Goal: Information Seeking & Learning: Learn about a topic

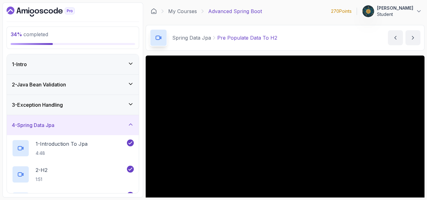
click at [0, 90] on section "34 % completed 1 - Intro 2 - Java Bean Validation 3 - Exception Handling 4 - Sp…" at bounding box center [213, 100] width 427 height 200
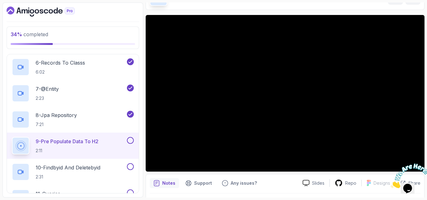
click at [6, 96] on div "34 % completed 1 - Intro 2 - Java Bean Validation 3 - Exception Handling 4 - Sp…" at bounding box center [73, 100] width 141 height 195
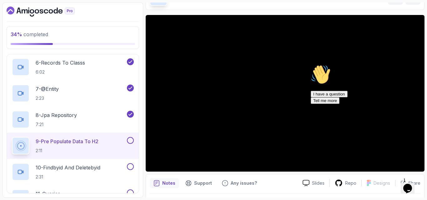
click at [94, 47] on div "34 % completed" at bounding box center [73, 38] width 133 height 23
click at [117, 109] on div "8 - Jpa Repository 7:21" at bounding box center [73, 120] width 132 height 26
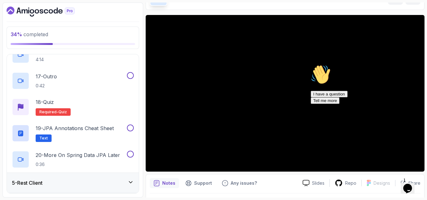
scroll to position [525, 0]
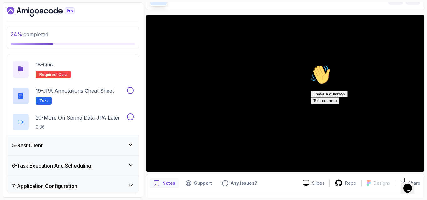
click at [62, 145] on div "5 - Rest Client" at bounding box center [73, 146] width 122 height 8
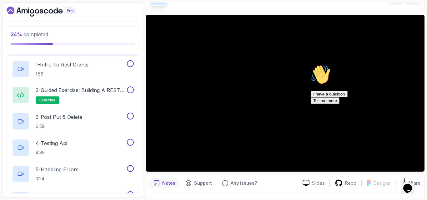
scroll to position [87, 0]
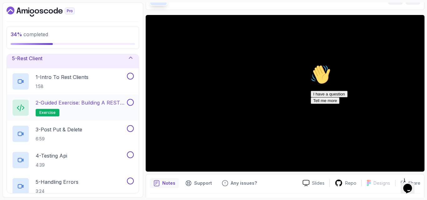
click at [83, 109] on h2 "2 - Guided Exercise: Building a REST Client exercise" at bounding box center [81, 108] width 90 height 18
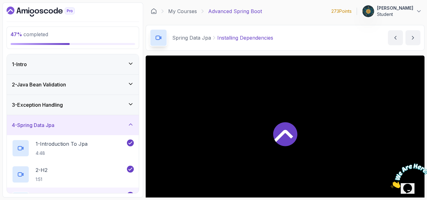
click at [34, 127] on h3 "4 - Spring Data Jpa" at bounding box center [33, 126] width 43 height 8
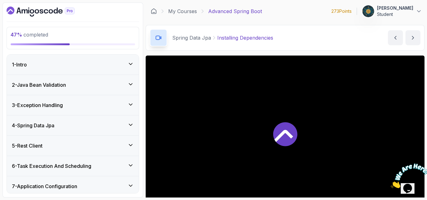
click at [49, 142] on div "5 - Rest Client" at bounding box center [73, 146] width 132 height 20
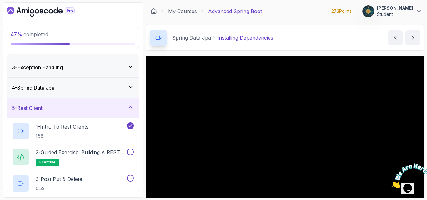
scroll to position [50, 0]
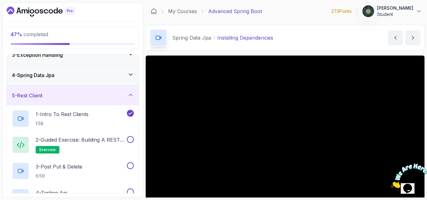
click at [49, 142] on p "2 - Guided Exercise: Building a REST Client" at bounding box center [81, 140] width 90 height 8
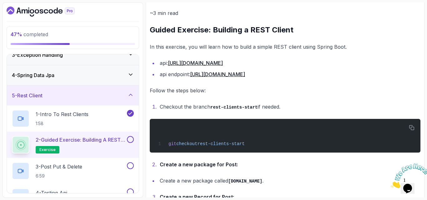
scroll to position [88, 0]
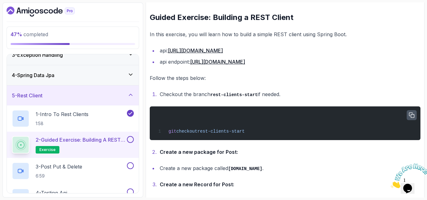
click at [412, 116] on icon "button" at bounding box center [412, 116] width 6 height 6
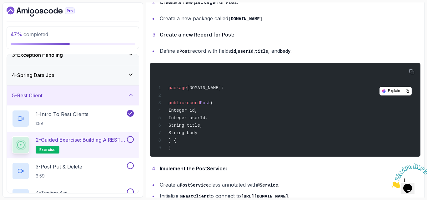
scroll to position [250, 0]
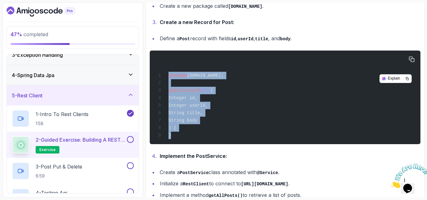
drag, startPoint x: 168, startPoint y: 75, endPoint x: 226, endPoint y: 136, distance: 83.8
click at [226, 136] on div "package [DOMAIN_NAME]; public record Post ( Integer id, Integer userId, String …" at bounding box center [285, 97] width 261 height 86
copy code "package [DOMAIN_NAME]; public record Post ( Integer id, Integer userId, String …"
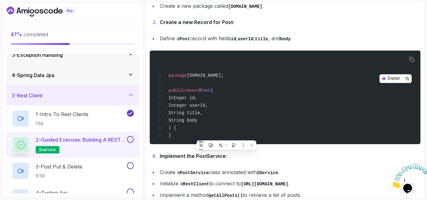
click at [307, 161] on li "Implement the PostService:" at bounding box center [289, 156] width 263 height 9
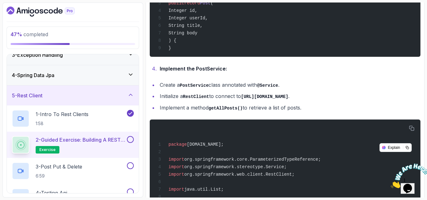
scroll to position [350, 0]
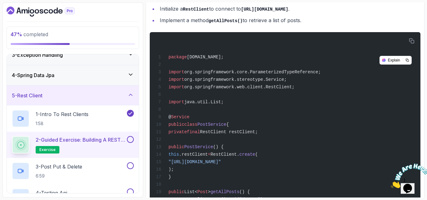
scroll to position [463, 0]
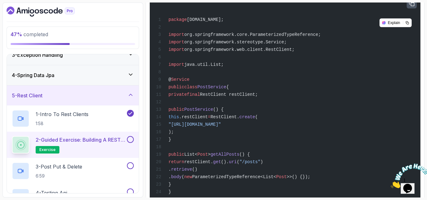
click at [410, 8] on button "button" at bounding box center [412, 3] width 10 height 10
click at [312, 155] on div "package [DOMAIN_NAME]; import org.springframework.core.ParameterizedTypeReferen…" at bounding box center [285, 97] width 261 height 199
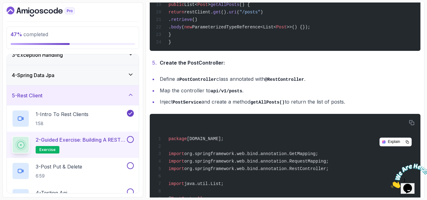
scroll to position [625, 0]
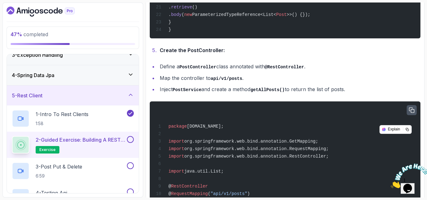
click at [409, 113] on icon "button" at bounding box center [412, 111] width 6 height 6
click at [260, 117] on div "package [DOMAIN_NAME]; import org.springframework.web.bind.annotation.GetMappin…" at bounding box center [285, 197] width 261 height 184
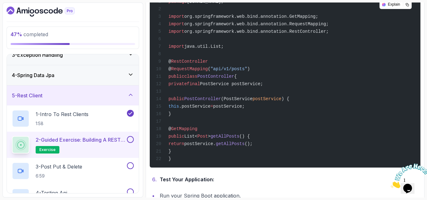
scroll to position [876, 0]
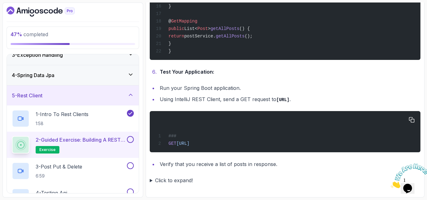
drag, startPoint x: 266, startPoint y: 142, endPoint x: 177, endPoint y: 143, distance: 88.4
click at [177, 143] on div "### GET [URL]" at bounding box center [285, 132] width 261 height 34
copy span "[URL]"
click at [133, 140] on button at bounding box center [130, 139] width 7 height 7
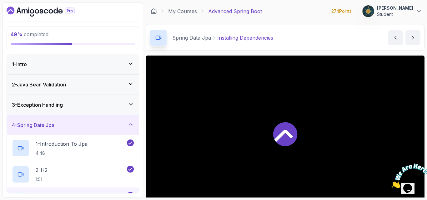
click at [30, 120] on div "4 - Spring Data Jpa" at bounding box center [73, 125] width 132 height 20
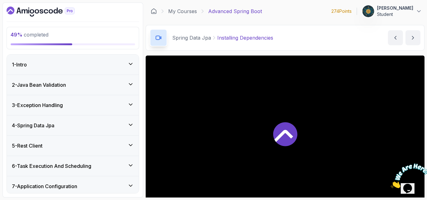
click at [58, 145] on div "5 - Rest Client" at bounding box center [73, 146] width 122 height 8
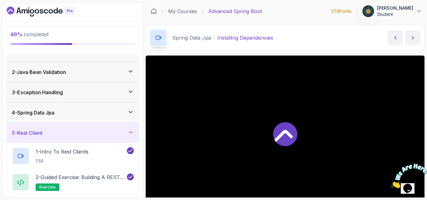
scroll to position [113, 0]
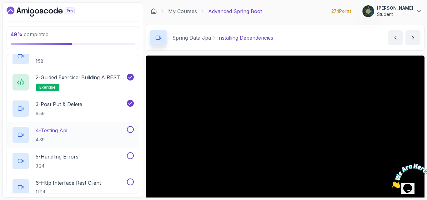
click at [67, 135] on h2 "4 - Testing Api 4:39" at bounding box center [52, 135] width 32 height 16
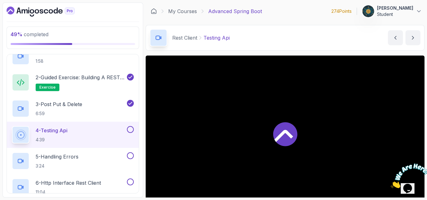
click at [309, 42] on div "Rest Client Testing Api Testing Api by nelson" at bounding box center [285, 38] width 279 height 26
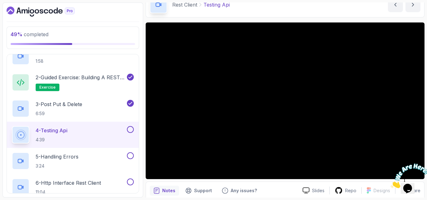
scroll to position [46, 0]
